Goal: Information Seeking & Learning: Learn about a topic

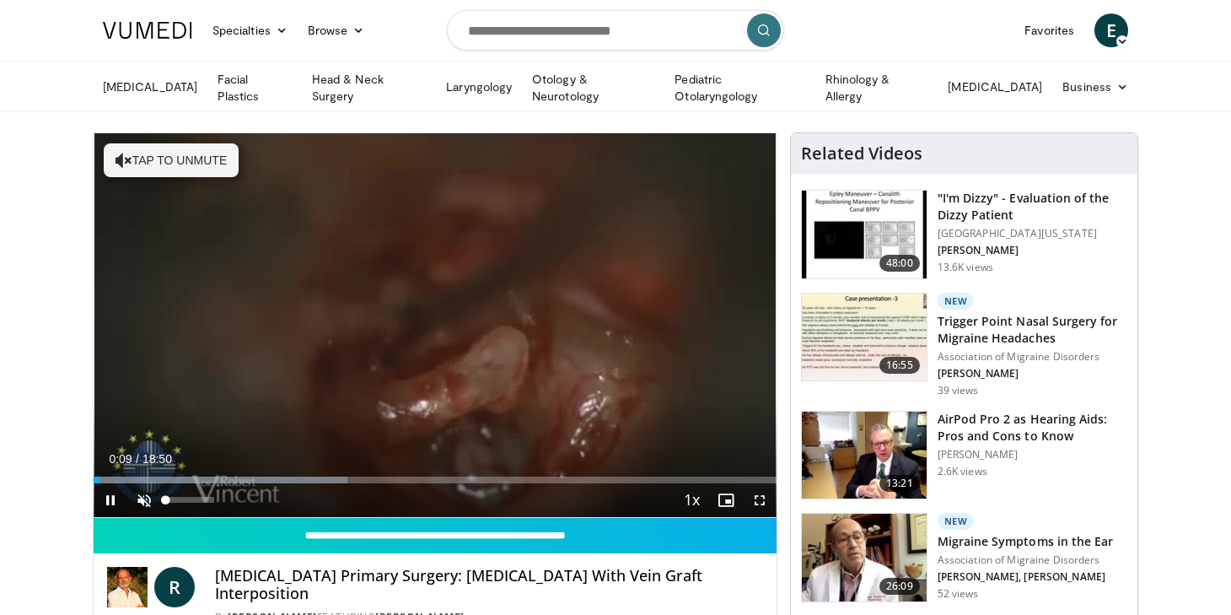
click at [143, 495] on span "Video Player" at bounding box center [144, 500] width 34 height 34
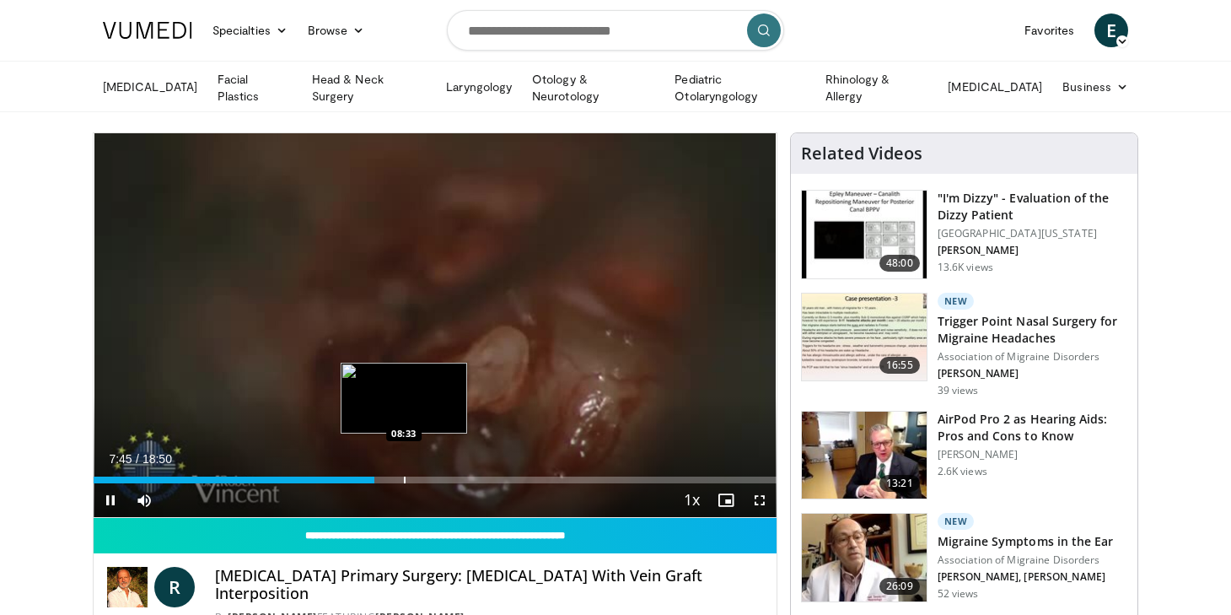
drag, startPoint x: 372, startPoint y: 478, endPoint x: 405, endPoint y: 471, distance: 33.6
click at [405, 471] on video-js "**********" at bounding box center [435, 325] width 683 height 384
drag, startPoint x: 375, startPoint y: 477, endPoint x: 392, endPoint y: 475, distance: 17.0
click at [392, 475] on video-js "**********" at bounding box center [435, 325] width 683 height 384
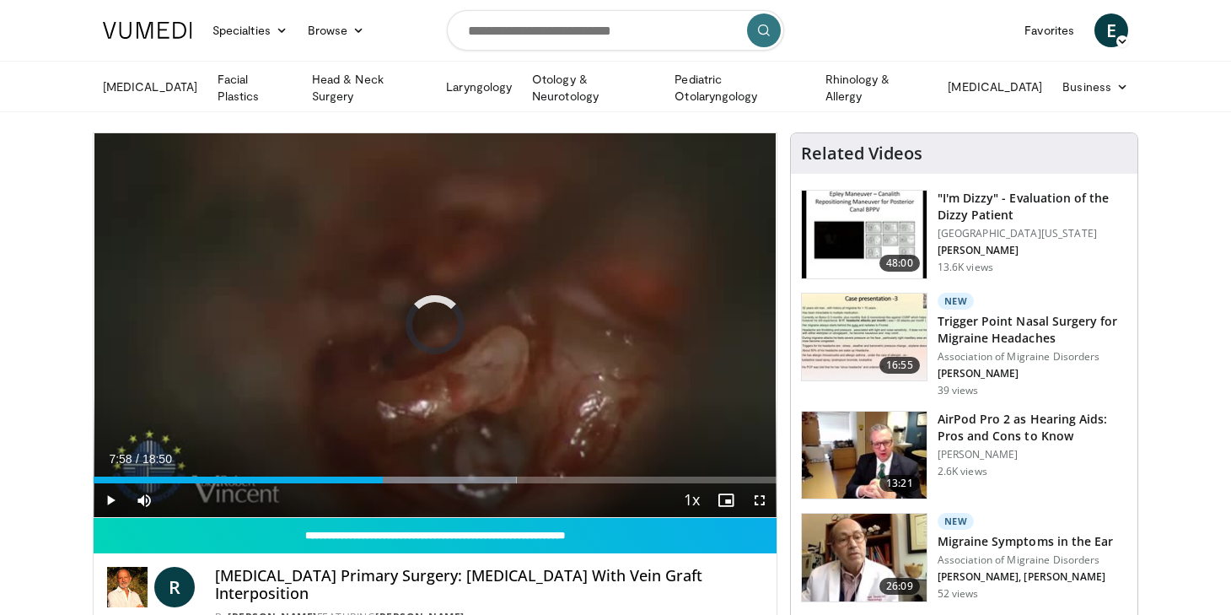
drag, startPoint x: 383, startPoint y: 480, endPoint x: 397, endPoint y: 477, distance: 14.6
click at [397, 477] on div "Progress Bar" at bounding box center [398, 479] width 2 height 7
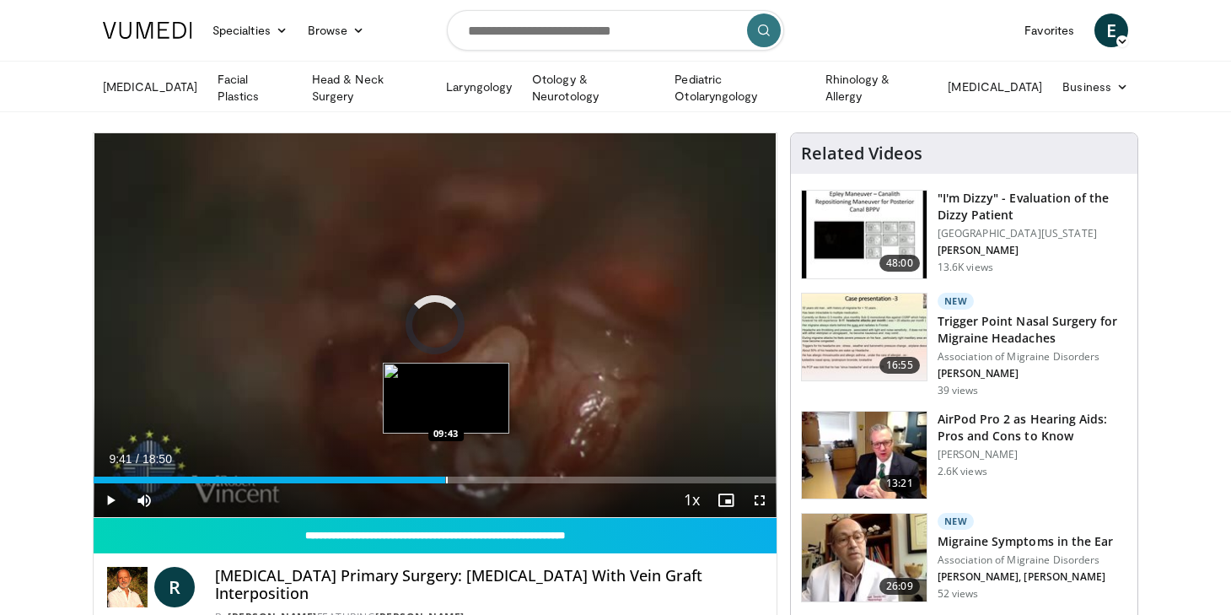
drag, startPoint x: 427, startPoint y: 476, endPoint x: 446, endPoint y: 475, distance: 19.4
click at [446, 476] on div "Progress Bar" at bounding box center [447, 479] width 2 height 7
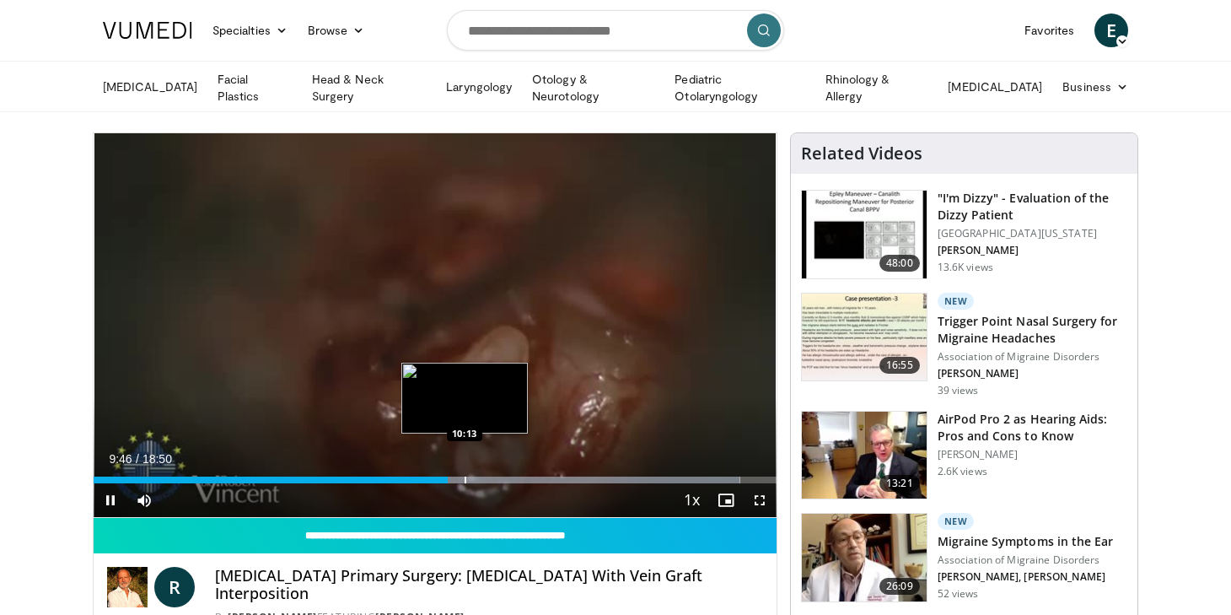
click at [464, 480] on div "Progress Bar" at bounding box center [465, 479] width 2 height 7
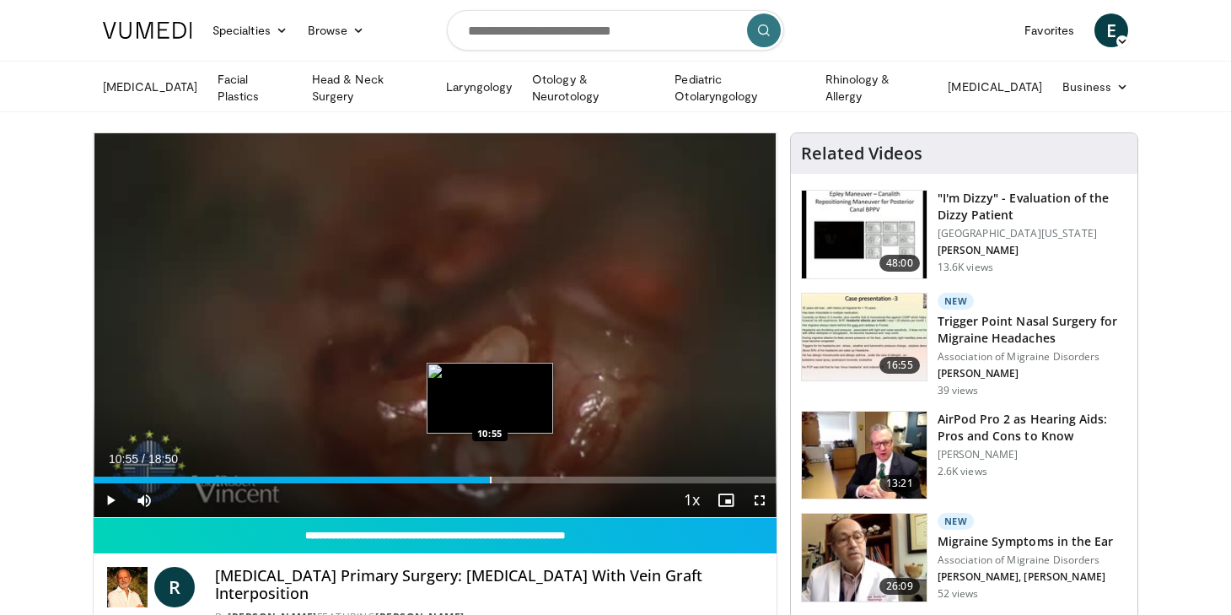
click at [490, 480] on div "Loaded : 58.29% 10:55 10:55" at bounding box center [435, 479] width 683 height 7
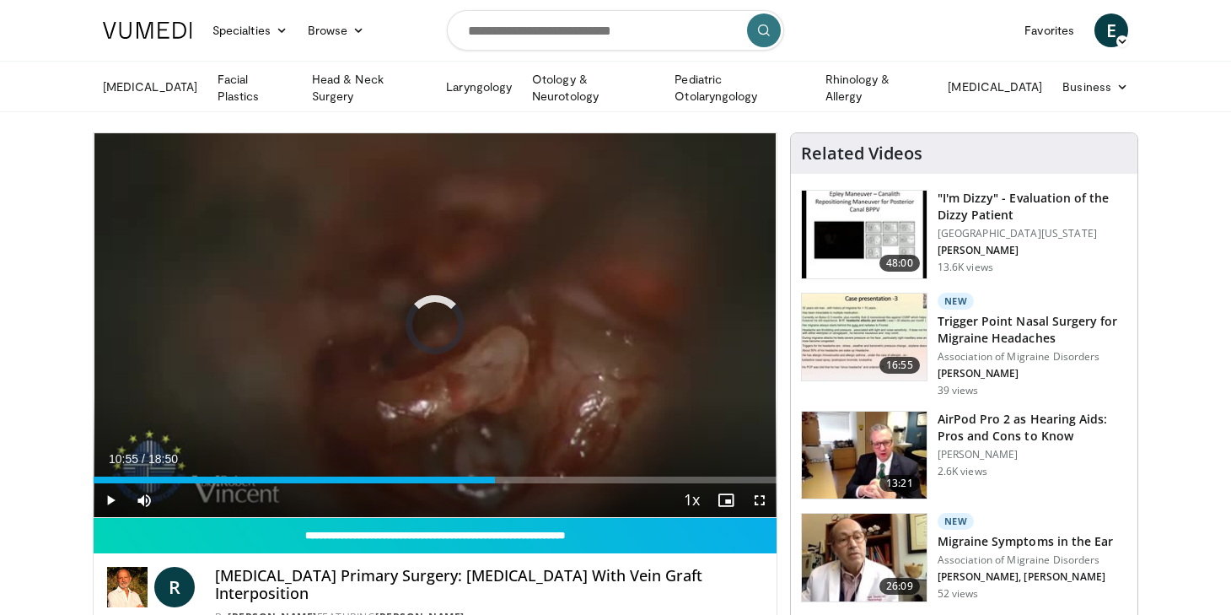
click at [496, 483] on div "Current Time 10:55 / Duration 18:50 Play Skip Backward Skip Forward Mute 100% L…" at bounding box center [435, 500] width 683 height 34
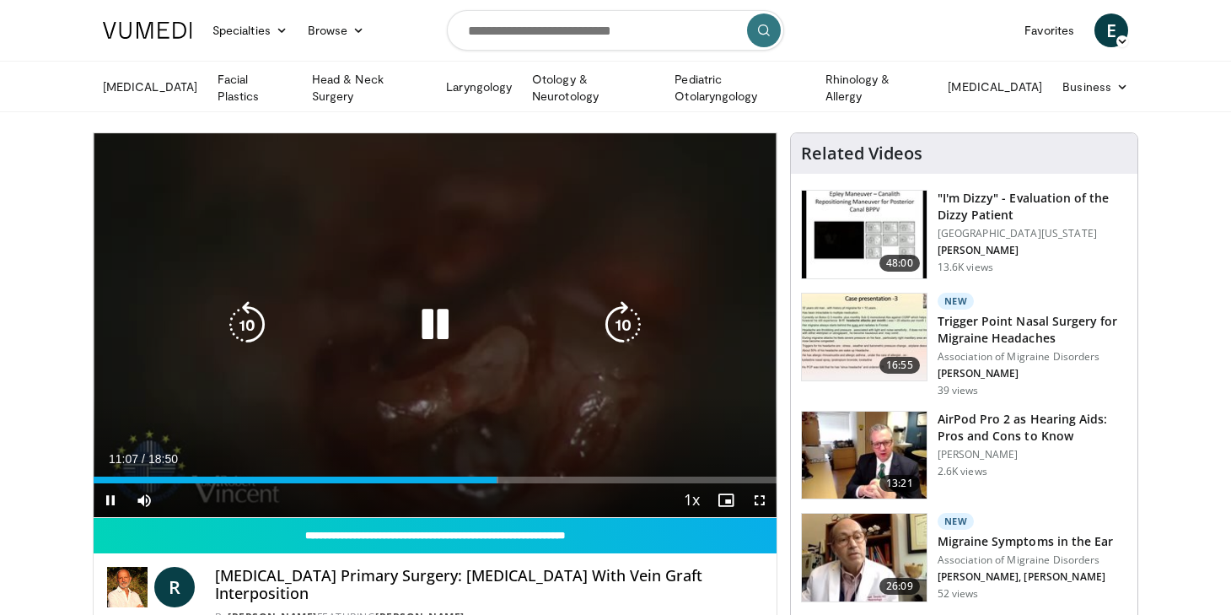
click at [688, 411] on div "10 seconds Tap to unmute" at bounding box center [435, 325] width 683 height 384
click at [435, 325] on icon "Video Player" at bounding box center [434, 324] width 47 height 47
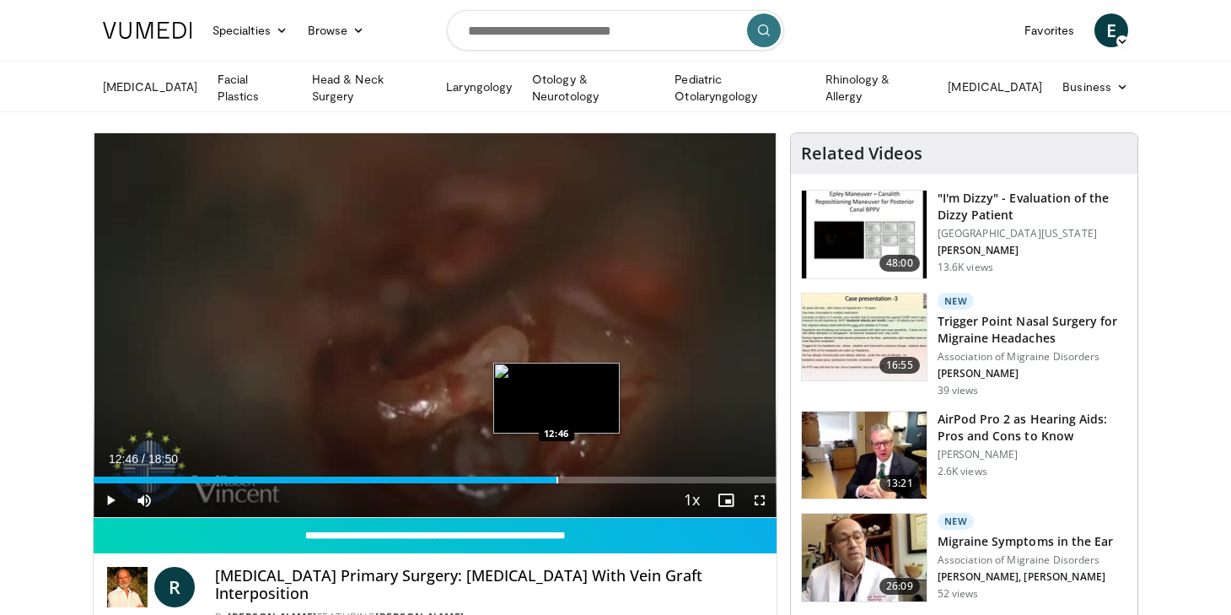
click at [556, 479] on div "Progress Bar" at bounding box center [557, 479] width 2 height 7
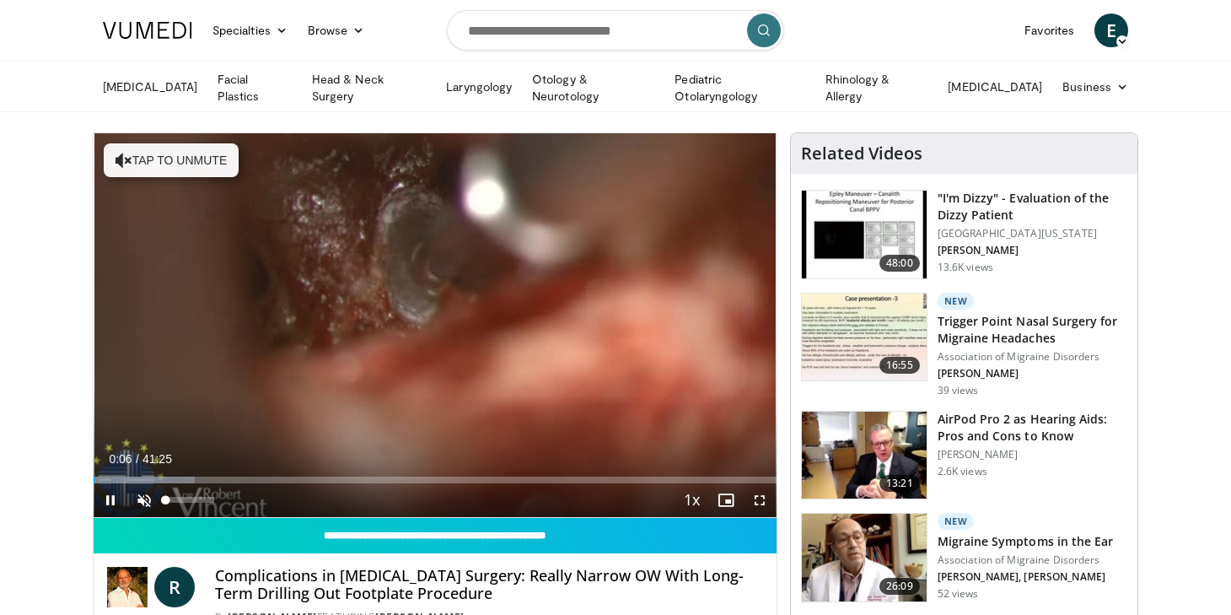
click at [143, 499] on span "Video Player" at bounding box center [144, 500] width 34 height 34
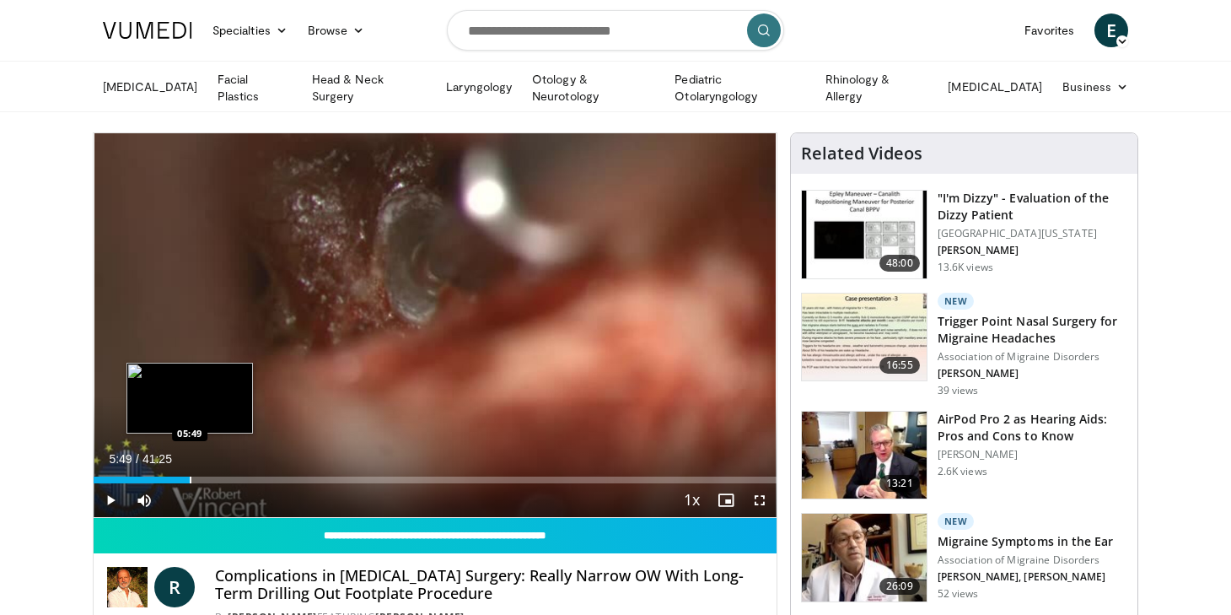
drag, startPoint x: 96, startPoint y: 476, endPoint x: 190, endPoint y: 475, distance: 93.6
click at [190, 476] on div "Progress Bar" at bounding box center [191, 479] width 2 height 7
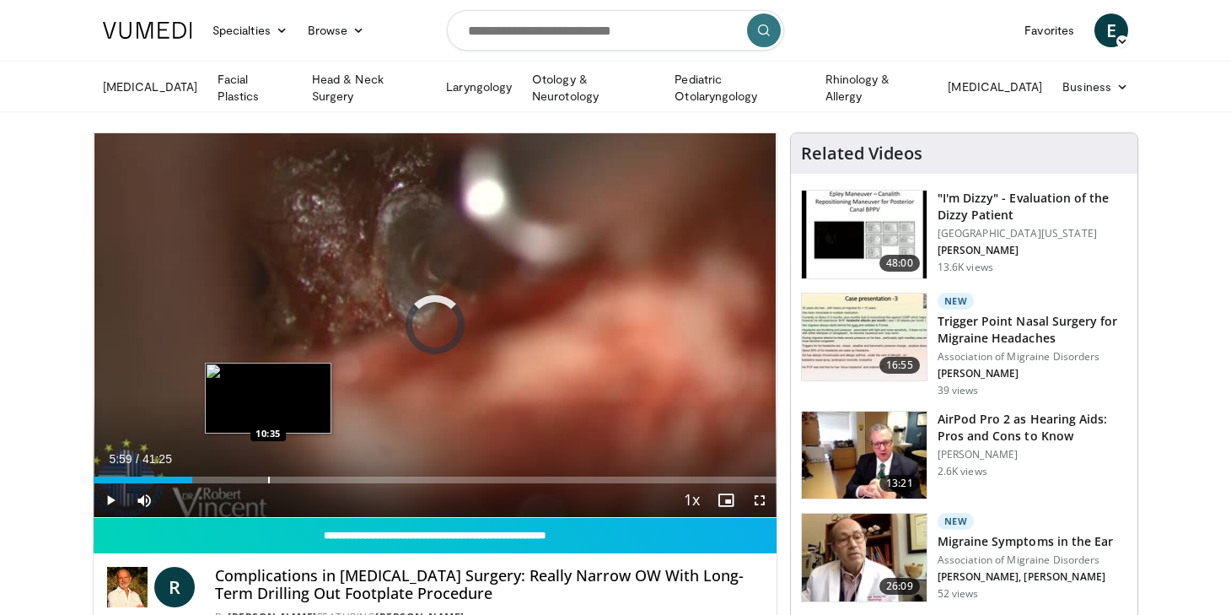
drag, startPoint x: 192, startPoint y: 478, endPoint x: 269, endPoint y: 473, distance: 76.9
click at [269, 476] on div "Progress Bar" at bounding box center [269, 479] width 2 height 7
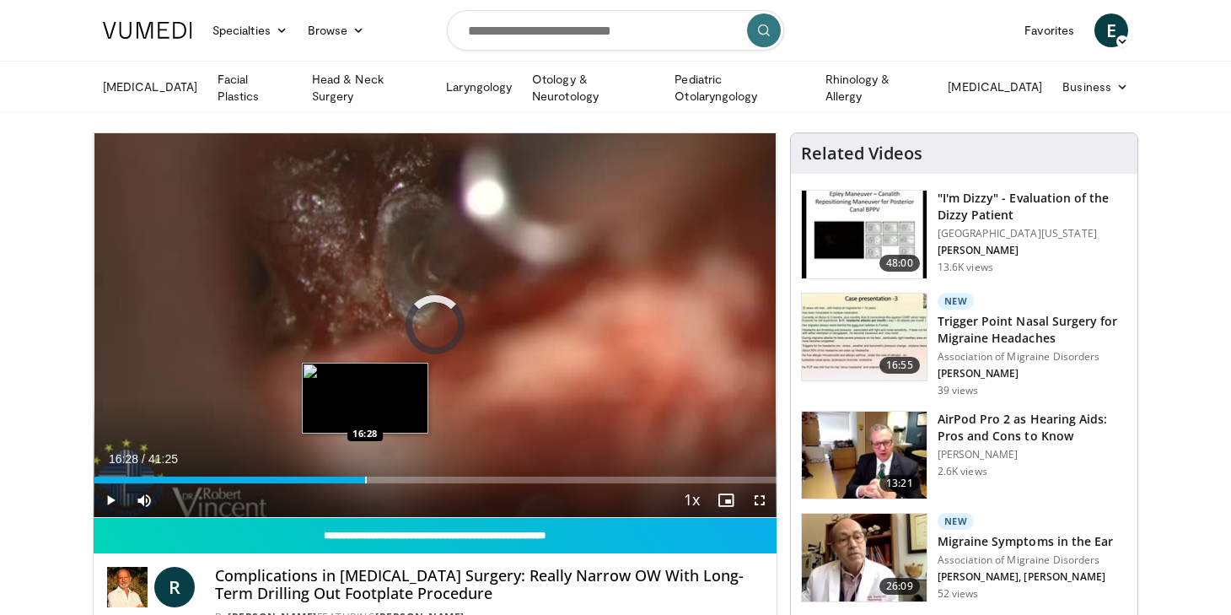
drag, startPoint x: 271, startPoint y: 476, endPoint x: 365, endPoint y: 475, distance: 94.4
click at [365, 476] on div "Progress Bar" at bounding box center [366, 479] width 2 height 7
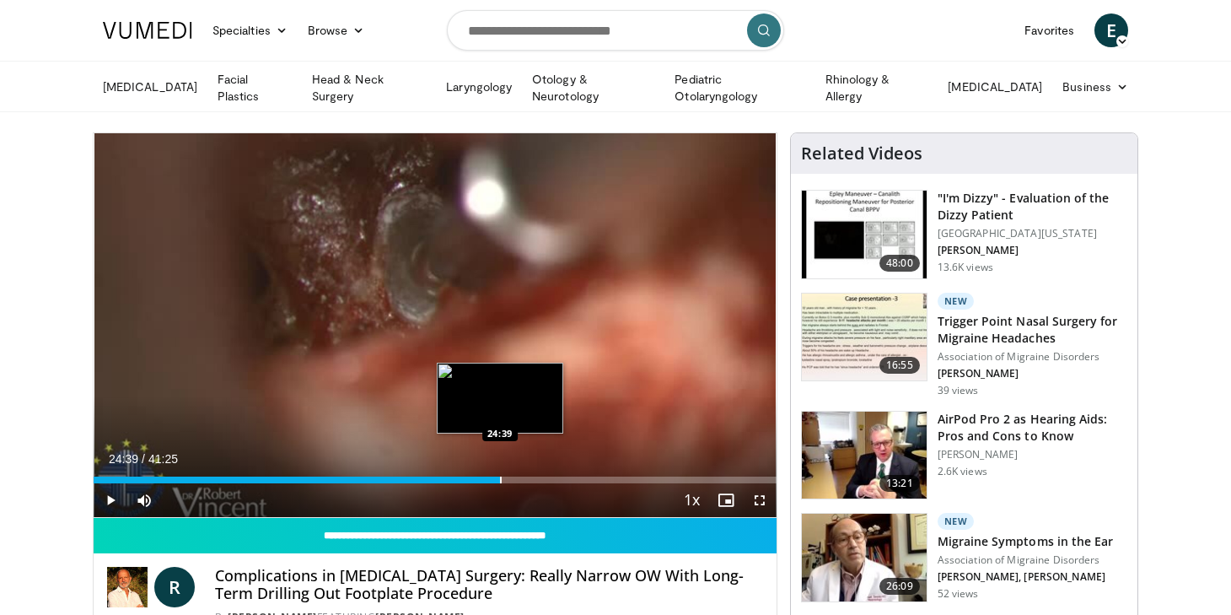
drag, startPoint x: 367, startPoint y: 477, endPoint x: 500, endPoint y: 475, distance: 133.2
click at [500, 476] on div "Progress Bar" at bounding box center [501, 479] width 2 height 7
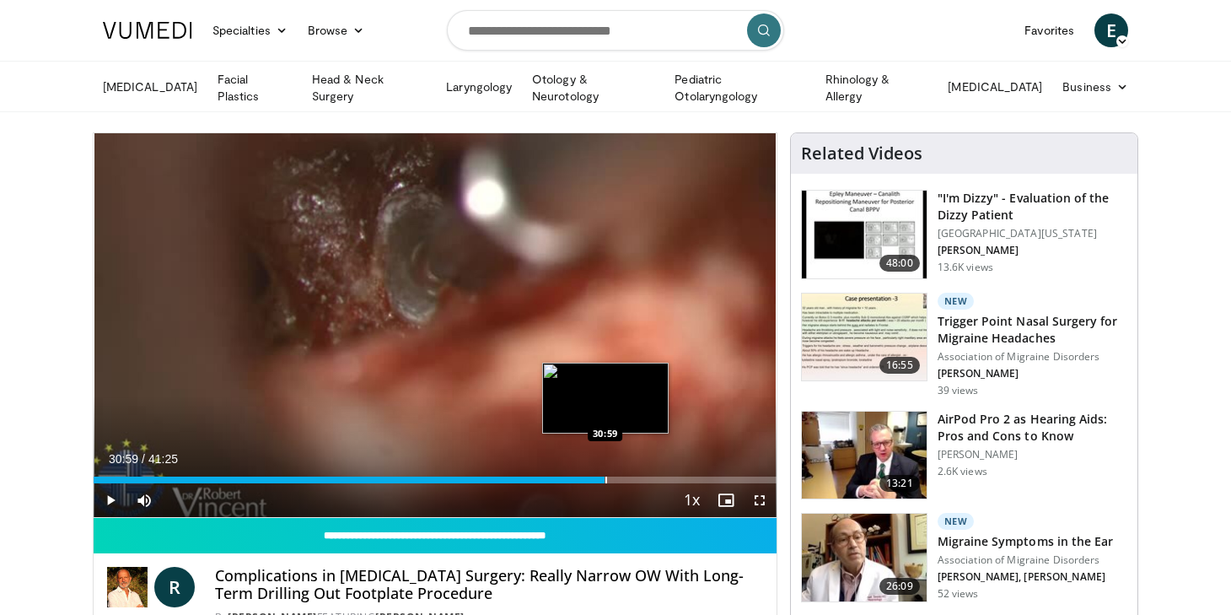
drag, startPoint x: 500, startPoint y: 474, endPoint x: 605, endPoint y: 475, distance: 105.4
click at [605, 476] on div "Progress Bar" at bounding box center [606, 479] width 2 height 7
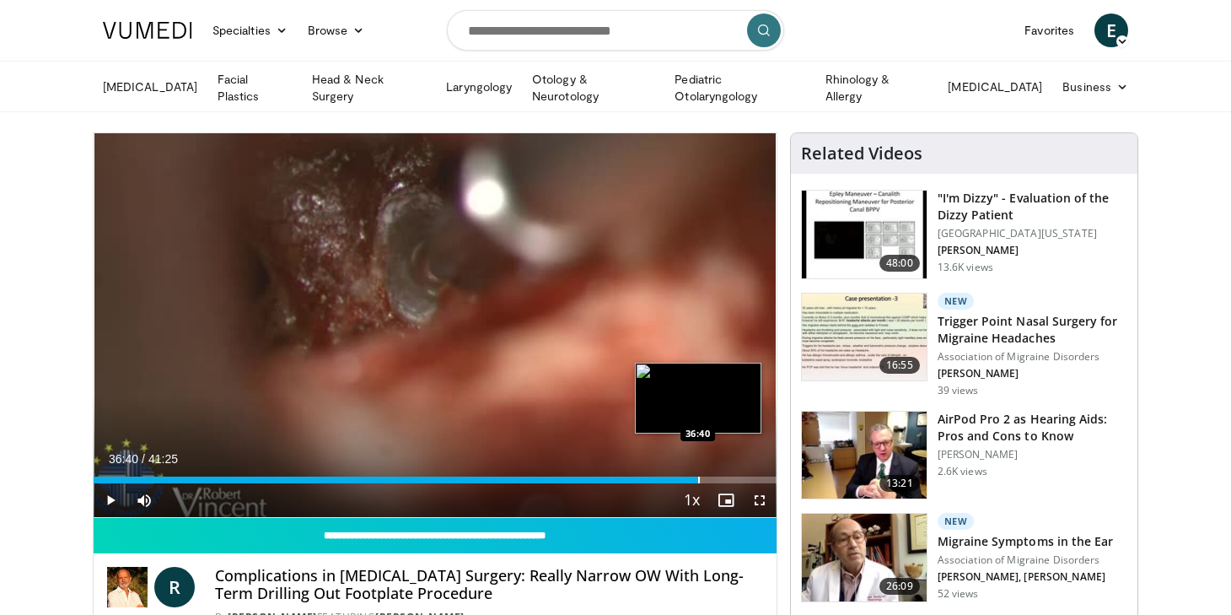
drag, startPoint x: 607, startPoint y: 475, endPoint x: 698, endPoint y: 476, distance: 91.0
click at [698, 476] on div "Progress Bar" at bounding box center [699, 479] width 2 height 7
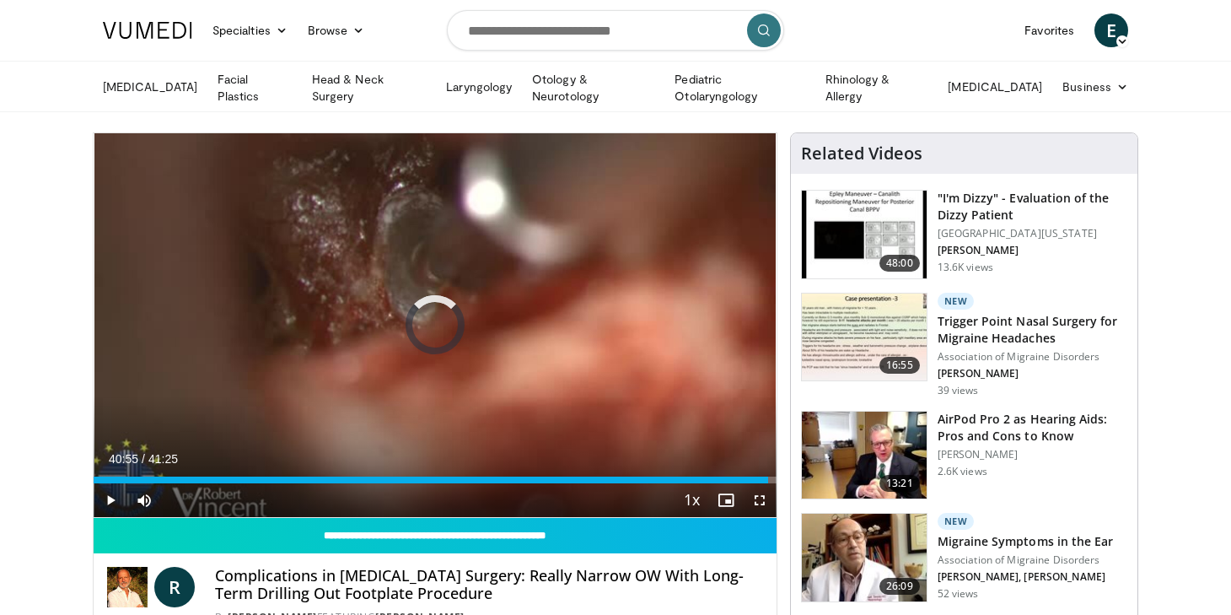
drag, startPoint x: 730, startPoint y: 473, endPoint x: 767, endPoint y: 480, distance: 37.7
click at [767, 483] on div "Current Time 40:55 / Duration 41:25 Play Skip Backward Skip Forward Mute 33% Lo…" at bounding box center [435, 500] width 683 height 34
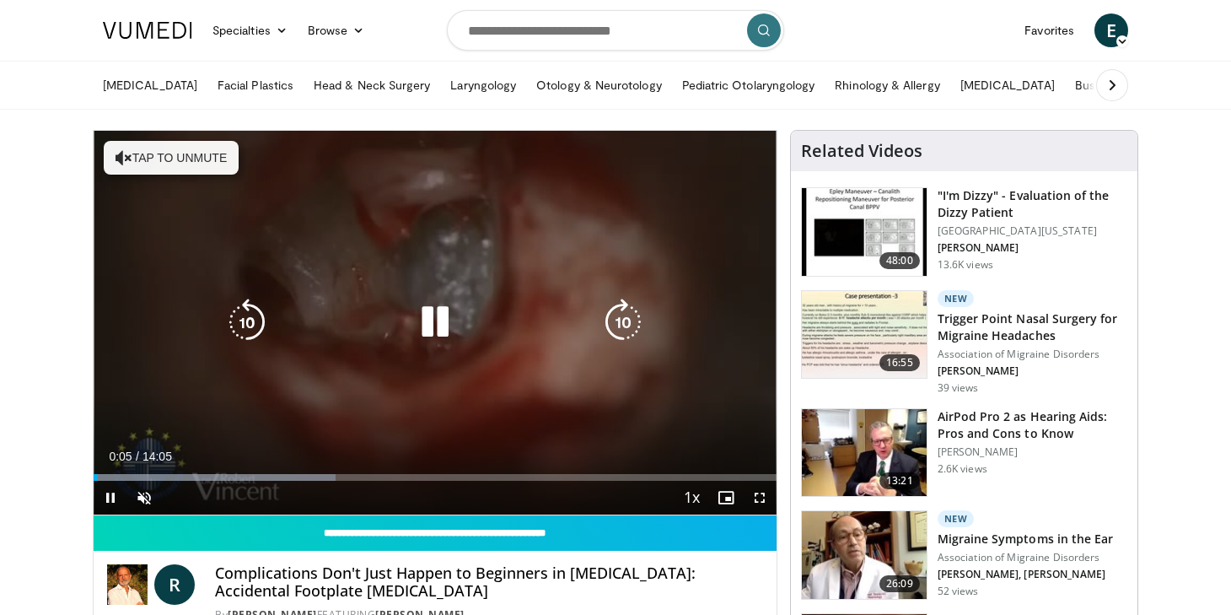
click at [184, 142] on button "Tap to unmute" at bounding box center [171, 158] width 135 height 34
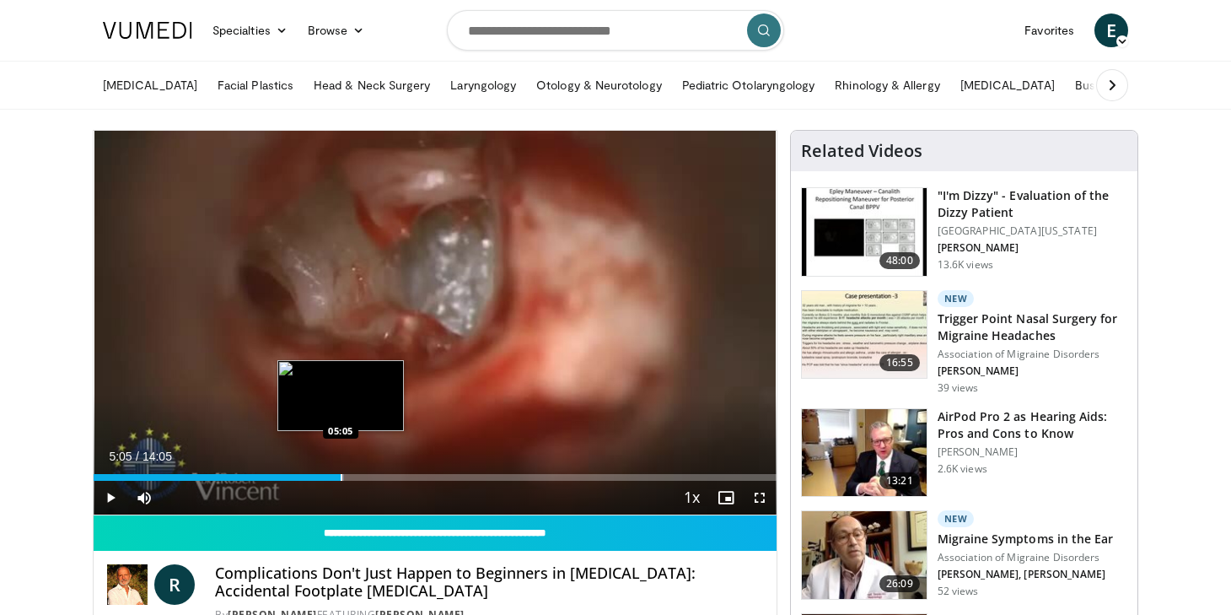
drag, startPoint x: 306, startPoint y: 479, endPoint x: 341, endPoint y: 477, distance: 34.6
click at [341, 477] on div "Loaded : 36.67% 05:05 05:05" at bounding box center [435, 477] width 683 height 7
drag, startPoint x: 346, startPoint y: 477, endPoint x: 369, endPoint y: 476, distance: 23.6
click at [369, 476] on div "Progress Bar" at bounding box center [370, 477] width 2 height 7
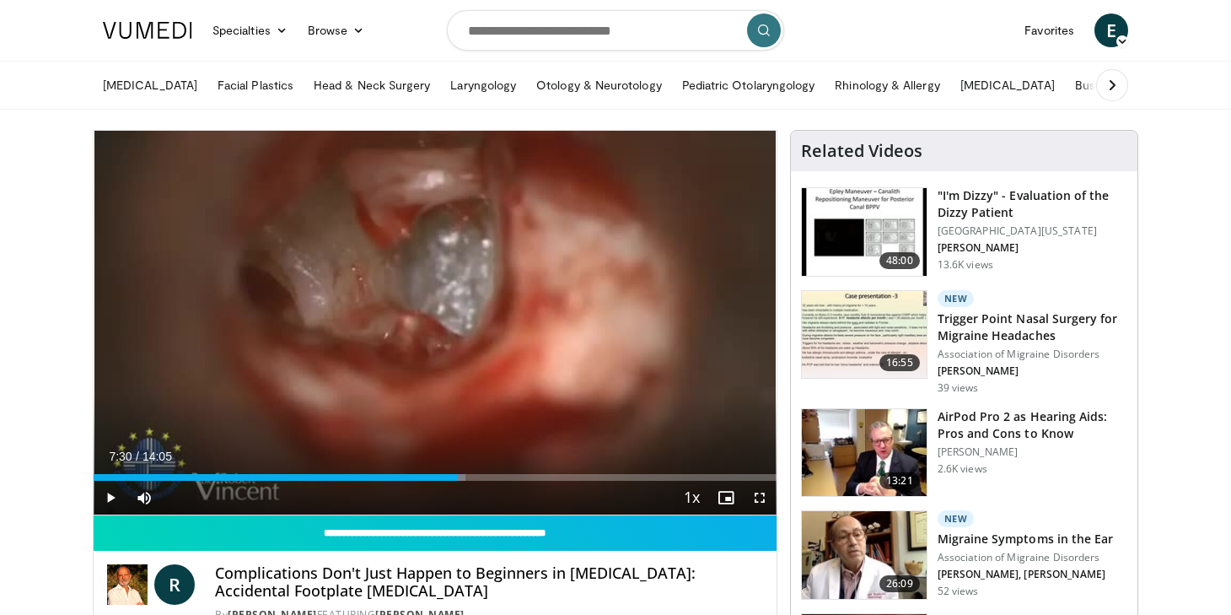
drag, startPoint x: 369, startPoint y: 476, endPoint x: 458, endPoint y: 481, distance: 88.7
click at [458, 481] on div "Current Time 7:30 / Duration 14:05 Play Skip Backward Skip Forward Mute 0% Load…" at bounding box center [435, 497] width 683 height 34
drag, startPoint x: 462, startPoint y: 479, endPoint x: 488, endPoint y: 482, distance: 26.3
click at [488, 482] on div "Current Time 8:08 / Duration 14:05 Play Skip Backward Skip Forward Mute 0% Load…" at bounding box center [435, 497] width 683 height 34
